Goal: Check status: Check status

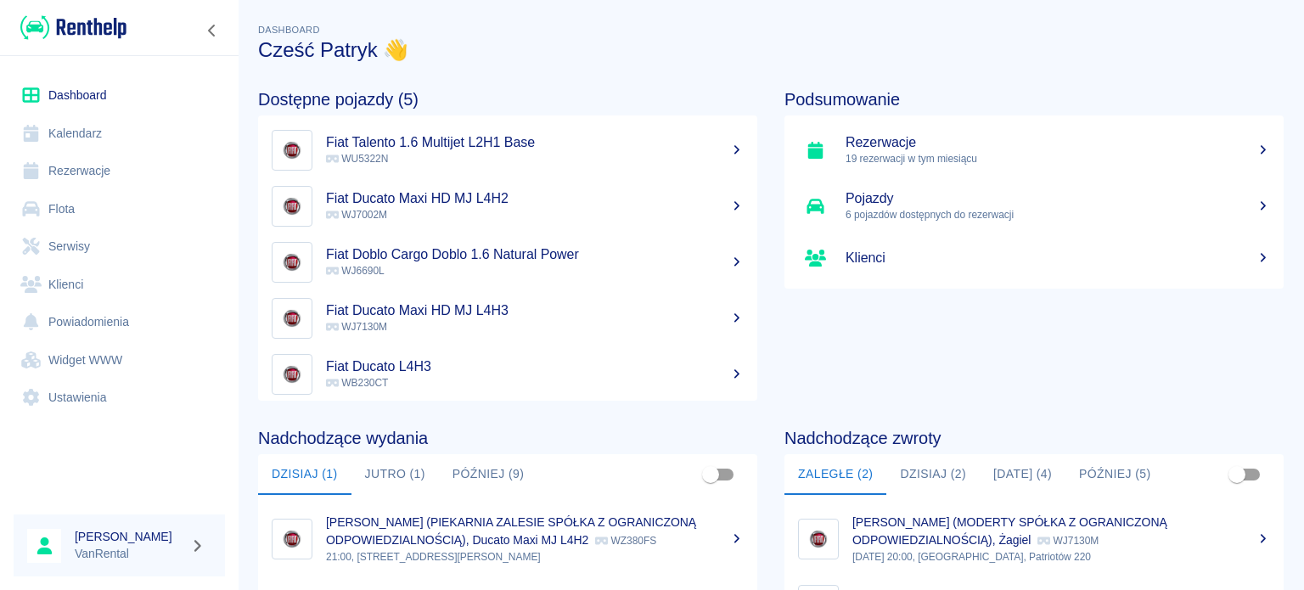
click at [104, 141] on link "Kalendarz" at bounding box center [119, 134] width 211 height 38
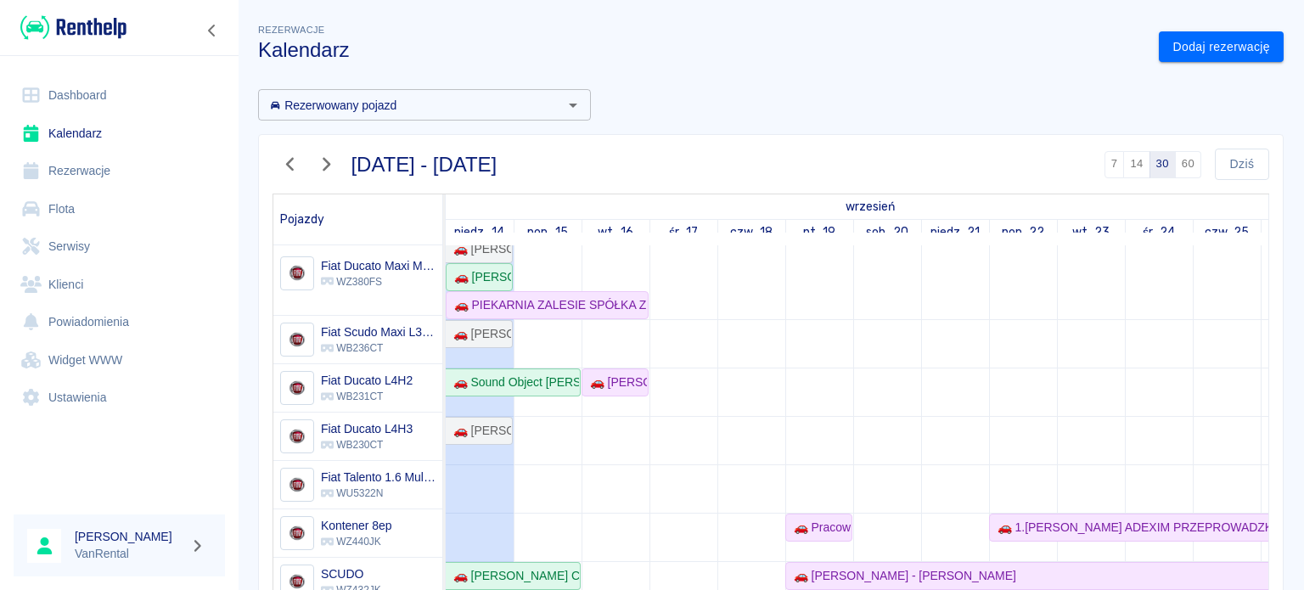
scroll to position [212, 0]
click at [475, 345] on link "🚗 [PERSON_NAME]" at bounding box center [479, 334] width 67 height 28
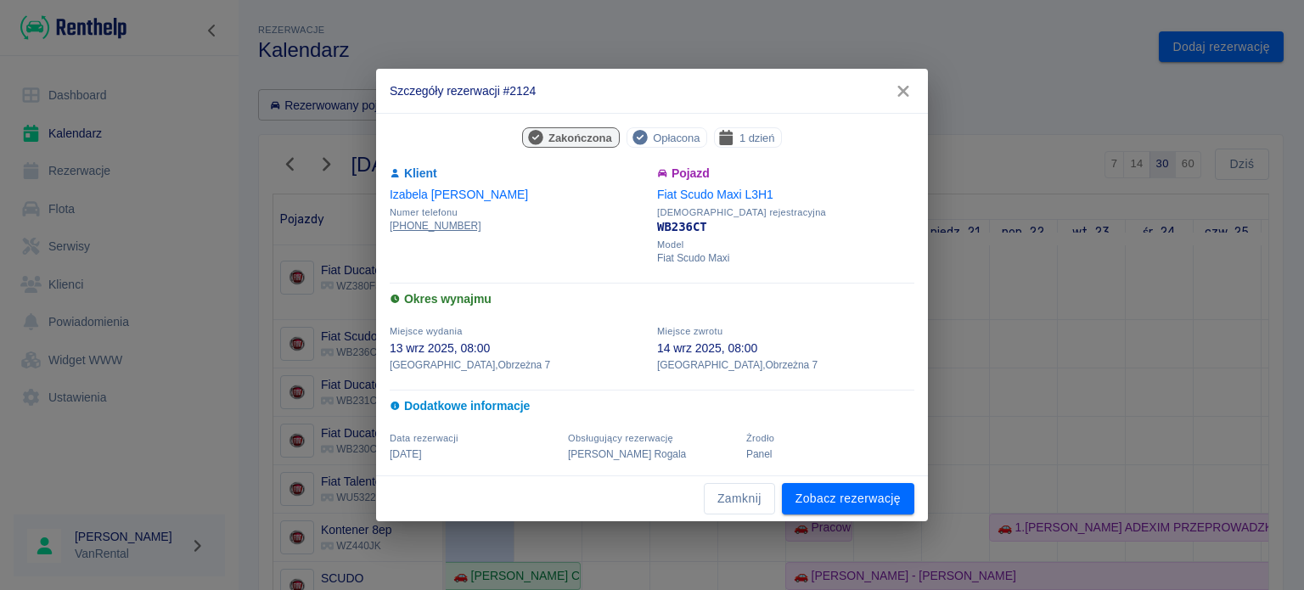
click at [907, 100] on icon "button" at bounding box center [903, 91] width 22 height 18
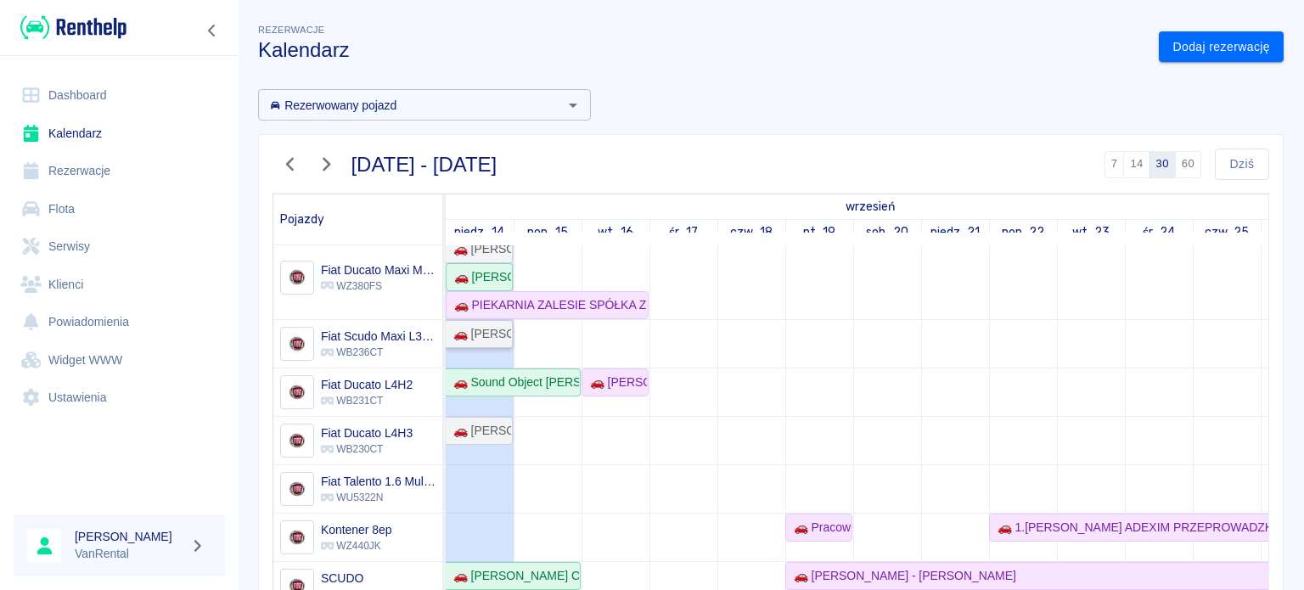
click at [491, 339] on div "🚗 [PERSON_NAME]" at bounding box center [478, 334] width 65 height 18
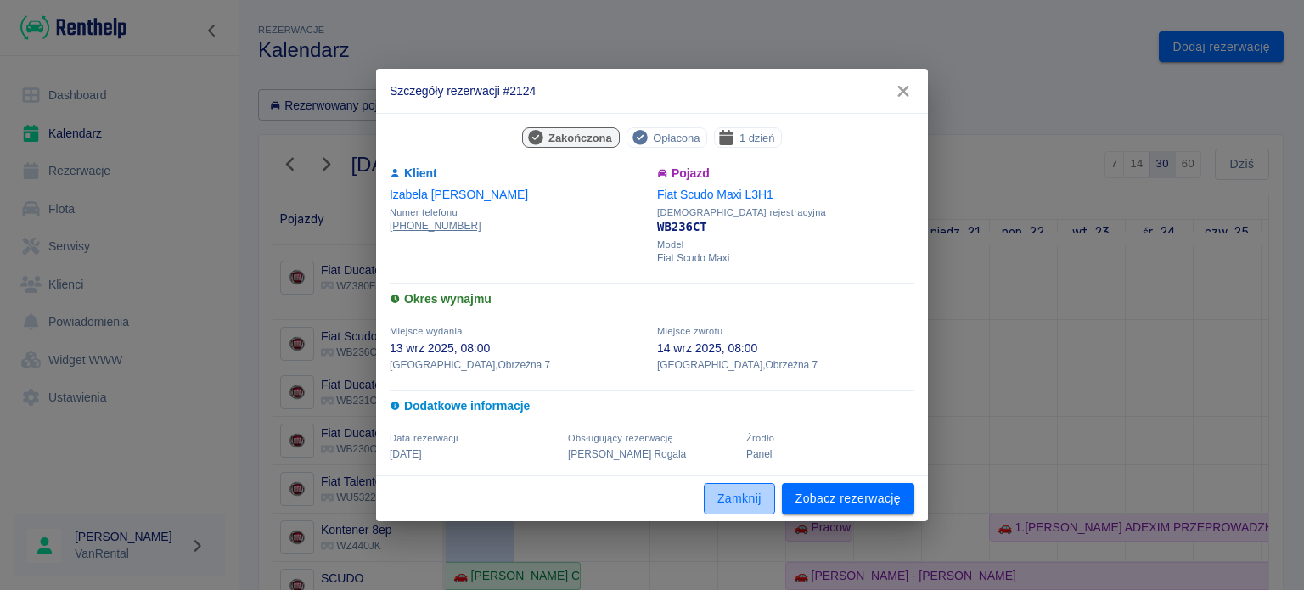
click at [738, 496] on button "Zamknij" at bounding box center [739, 498] width 71 height 31
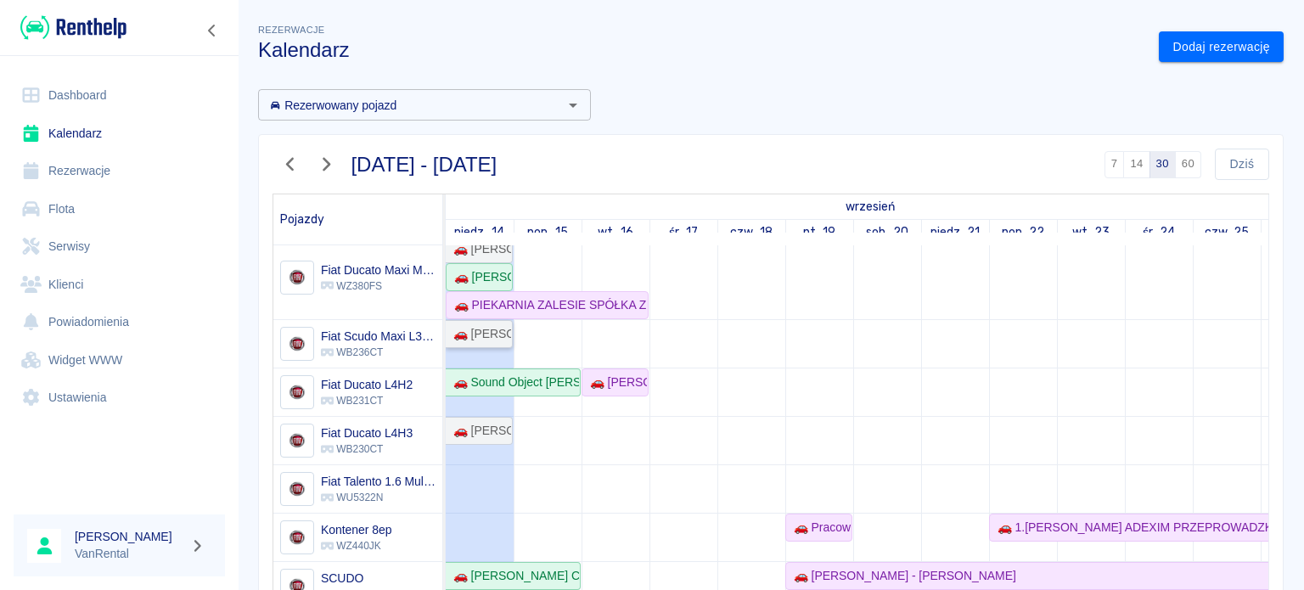
click at [490, 328] on div "🚗 [PERSON_NAME]" at bounding box center [478, 334] width 65 height 18
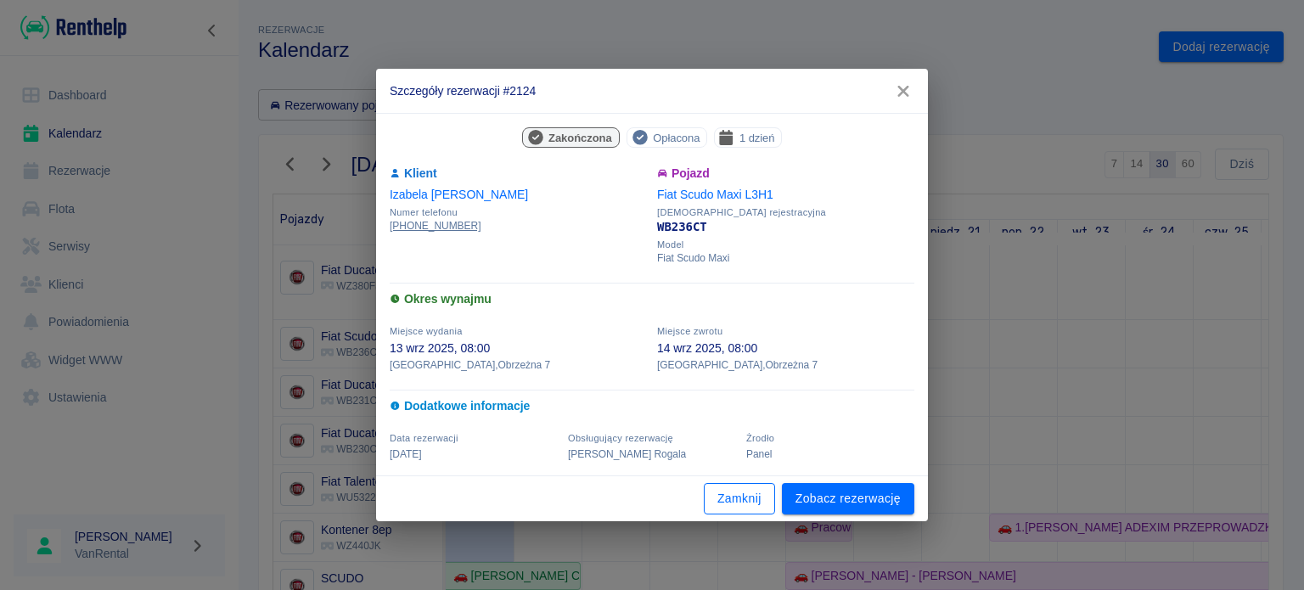
click at [767, 492] on button "Zamknij" at bounding box center [739, 498] width 71 height 31
